Goal: Transaction & Acquisition: Subscribe to service/newsletter

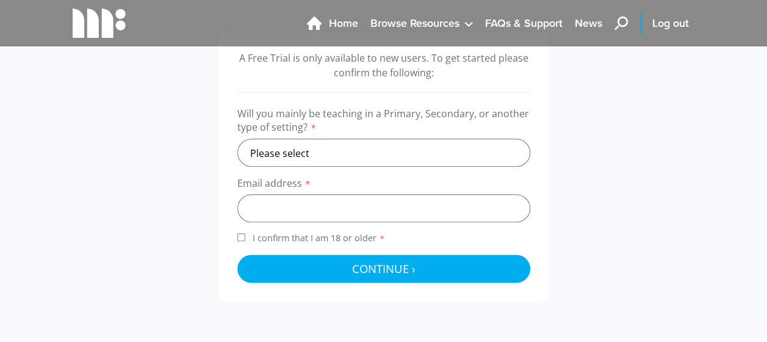
scroll to position [410, 0]
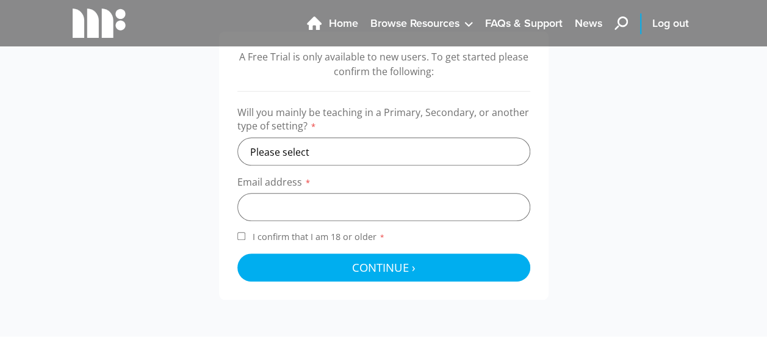
click at [320, 136] on label "Will you mainly be teaching in a Primary, Secondary, or another type of setting…" at bounding box center [383, 122] width 293 height 32
click at [308, 141] on select "Please select Primary Secondary Other" at bounding box center [383, 151] width 293 height 28
select select "secondary"
click at [237, 137] on select "Please select Primary Secondary Other" at bounding box center [383, 151] width 293 height 28
click at [284, 210] on input "email" at bounding box center [383, 207] width 293 height 28
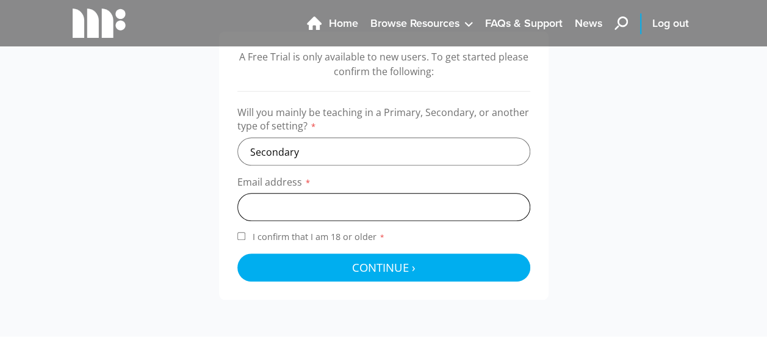
type input "ffion.dafis1@gmail.com"
click at [240, 235] on input "I confirm that I am 18 or older *" at bounding box center [241, 236] width 8 height 8
checkbox input "true"
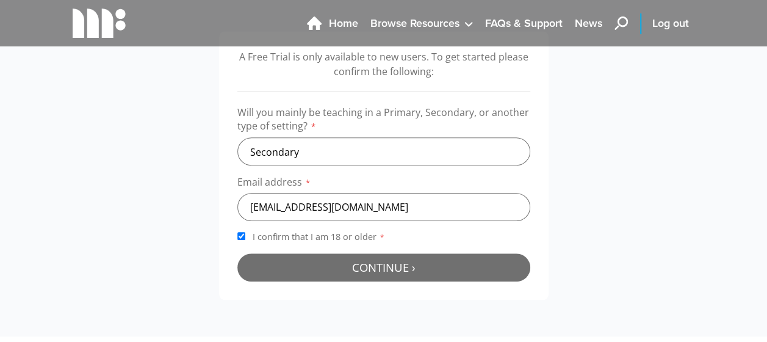
click at [333, 263] on button "Continue › Checking your details..." at bounding box center [383, 267] width 293 height 28
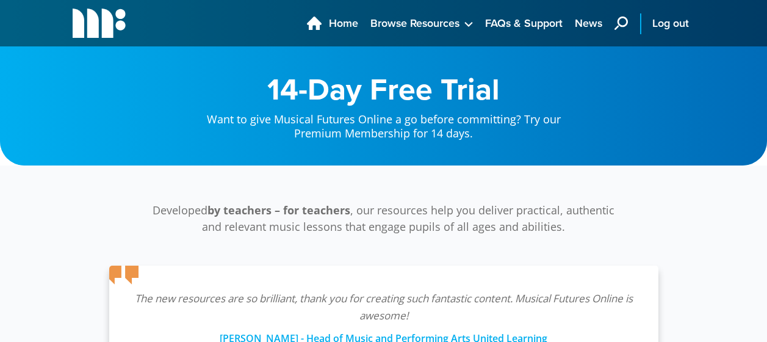
scroll to position [392, 0]
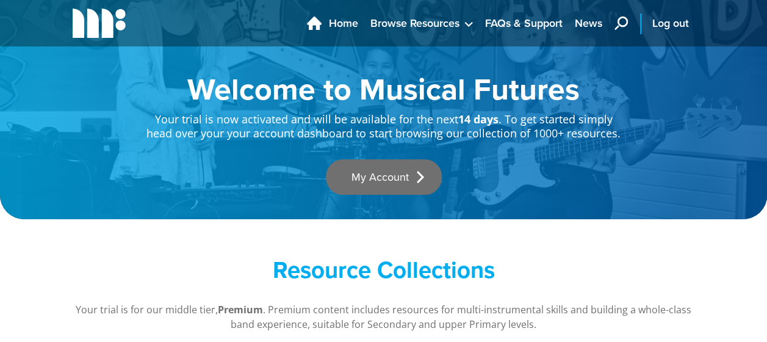
click at [373, 167] on link "My Account" at bounding box center [384, 176] width 116 height 35
